Goal: Obtain resource: Obtain resource

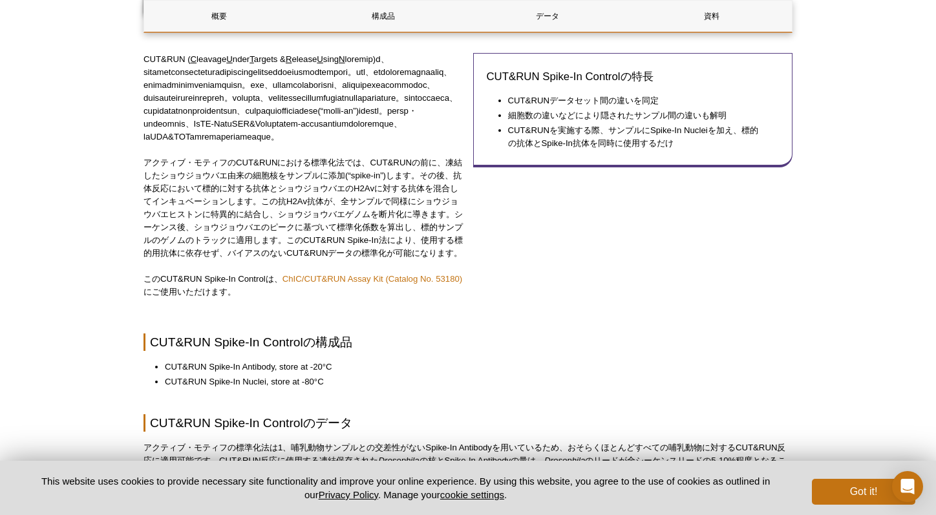
scroll to position [427, 0]
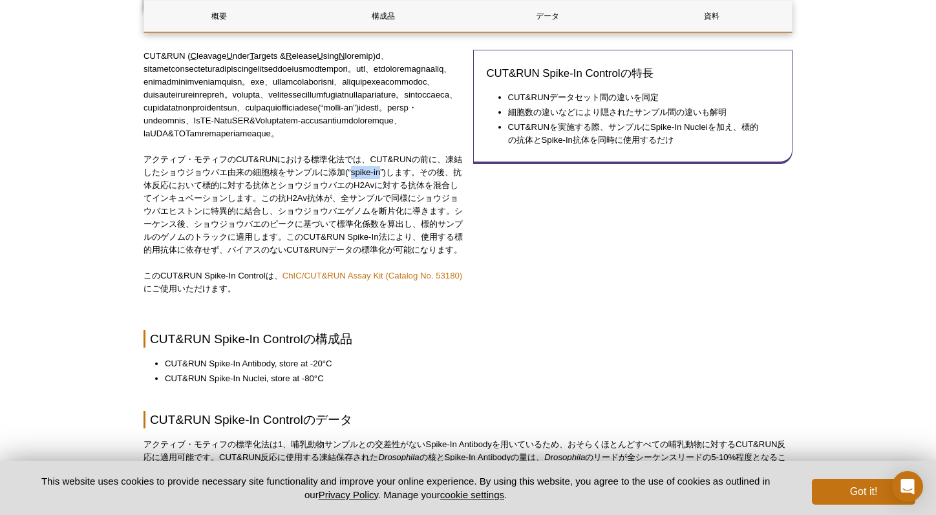
drag, startPoint x: 362, startPoint y: 224, endPoint x: 390, endPoint y: 225, distance: 27.8
click at [390, 225] on p "アクティブ・モティフのCUT&RUNにおける標準化法では、CUT&RUNの前に、凍結したショウジョウバエ由来の細胞核をサンプルに添加(“spike-in”)し…" at bounding box center [304, 204] width 320 height 103
copy p "spike-in"
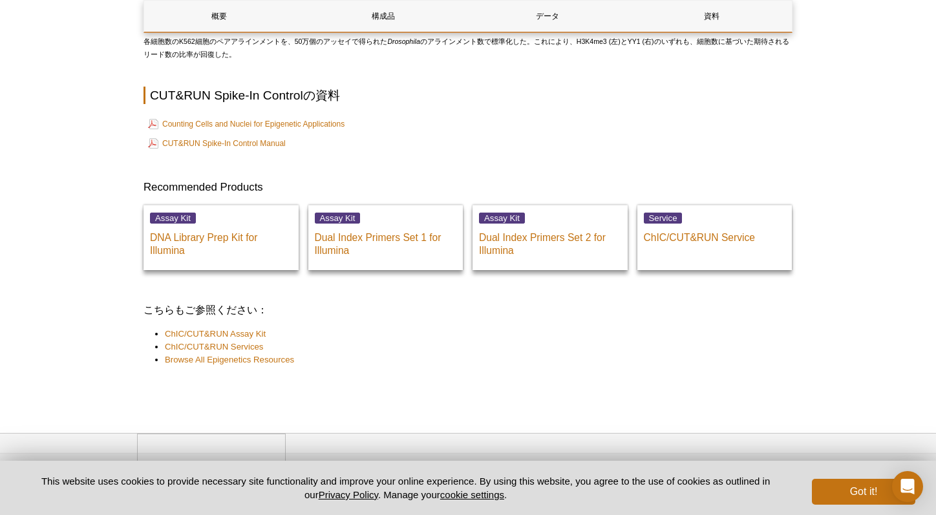
scroll to position [2711, 0]
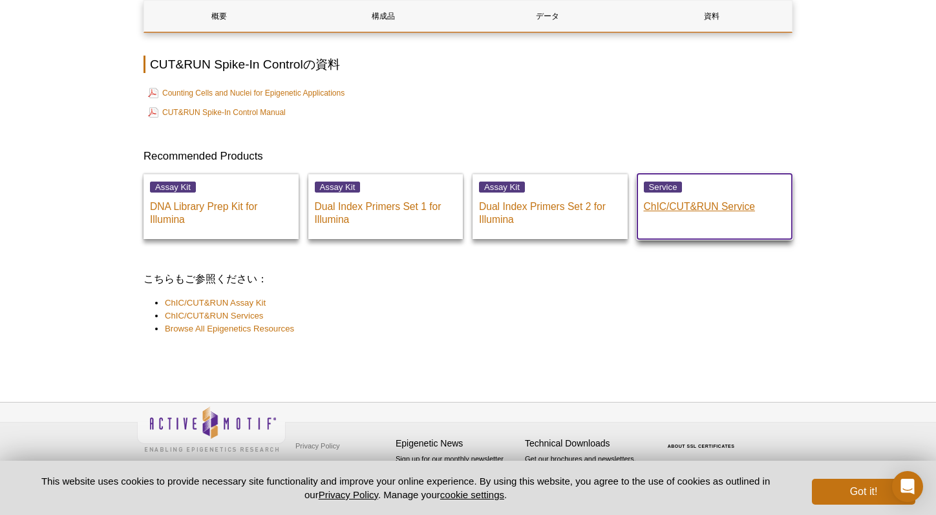
click at [678, 206] on p "ChIC/CUT&RUN Service" at bounding box center [715, 203] width 142 height 19
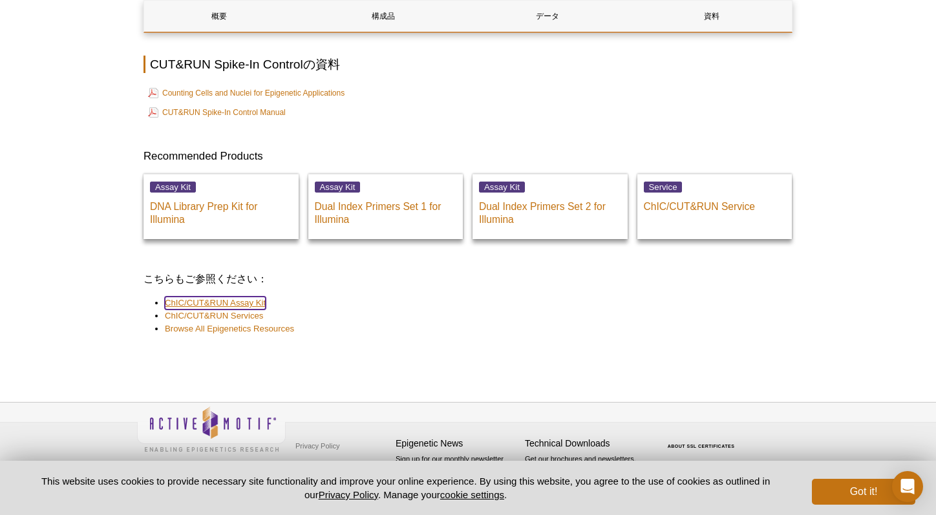
click at [188, 299] on link "ChIC/CUT&RUN Assay Kit" at bounding box center [215, 303] width 101 height 13
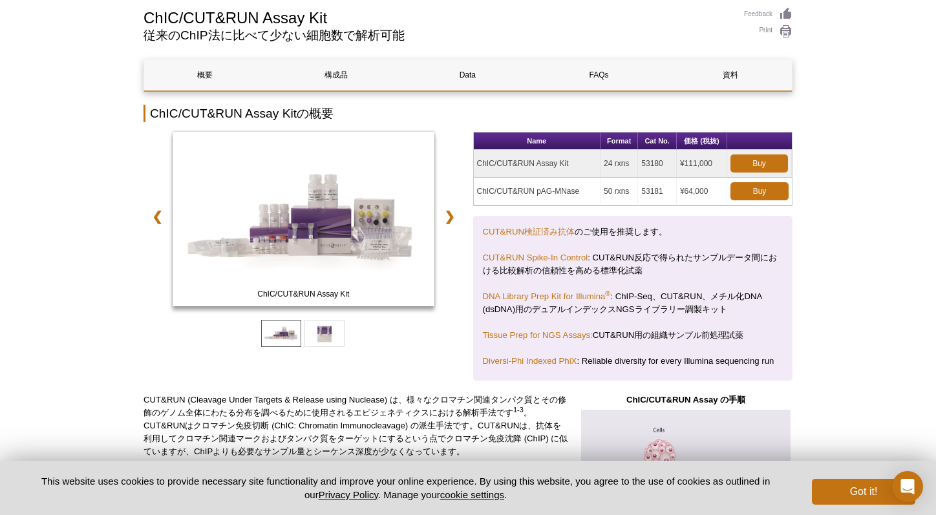
scroll to position [4300, 0]
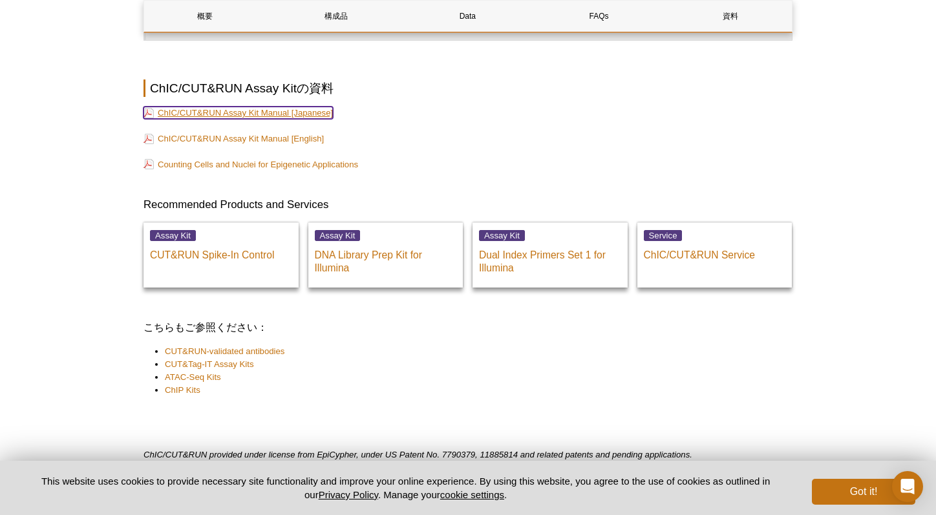
click at [203, 114] on link "ChIC/CUT&RUN Assay Kit Manual [Japanese]" at bounding box center [238, 113] width 189 height 12
